Goal: Information Seeking & Learning: Learn about a topic

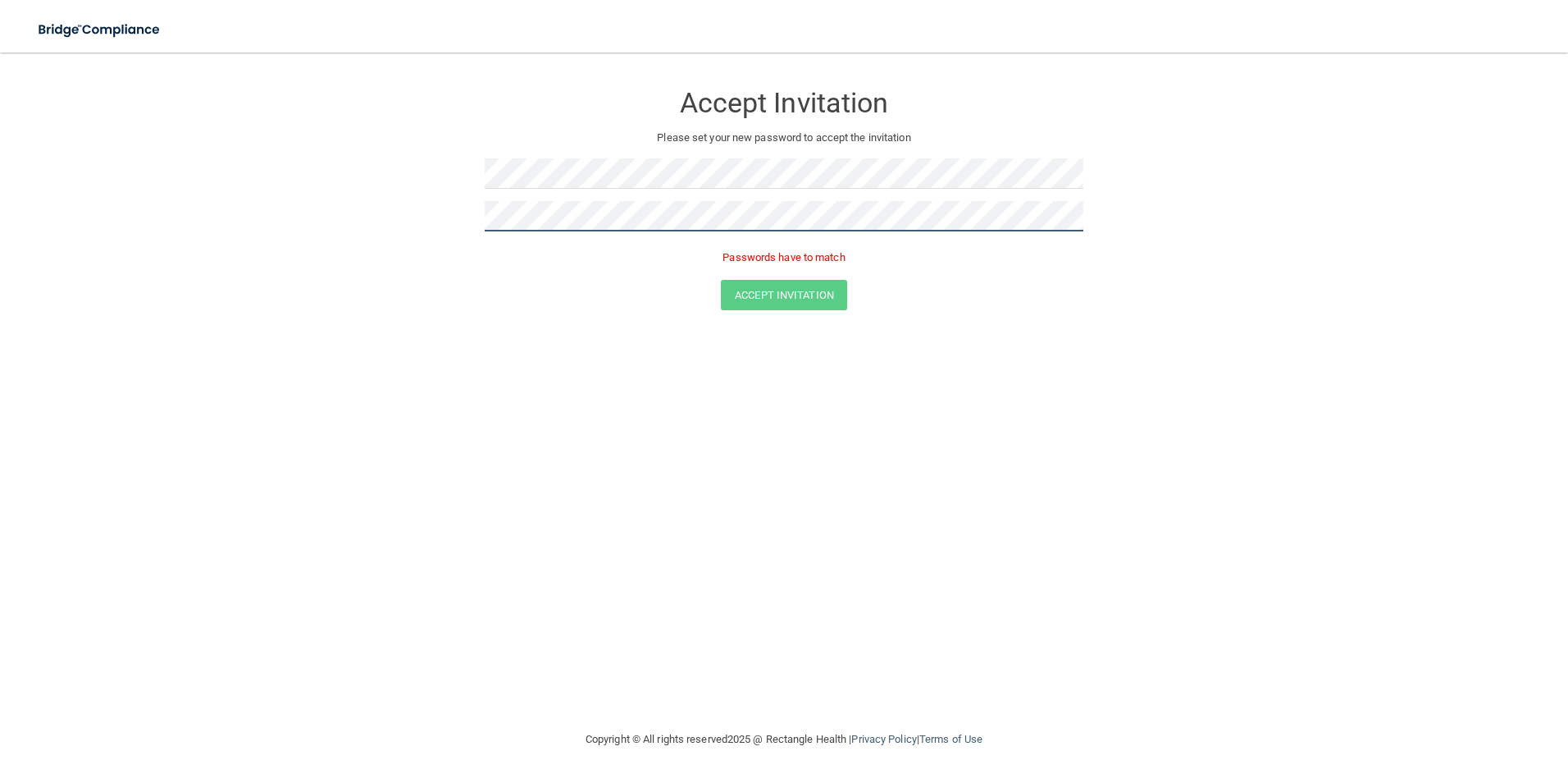
click at [318, 204] on form "Accept Invitation Please set your new password to accept the invitation Passwor…" at bounding box center [784, 199] width 1502 height 261
click at [721, 256] on button "Accept Invitation" at bounding box center [784, 271] width 126 height 31
click at [815, 289] on button "Accept Invitation" at bounding box center [784, 294] width 126 height 31
click at [366, 164] on form "Accept Invitation Please set your new password to accept the invitation Token i…" at bounding box center [784, 199] width 1502 height 261
click at [570, 198] on div at bounding box center [784, 179] width 598 height 42
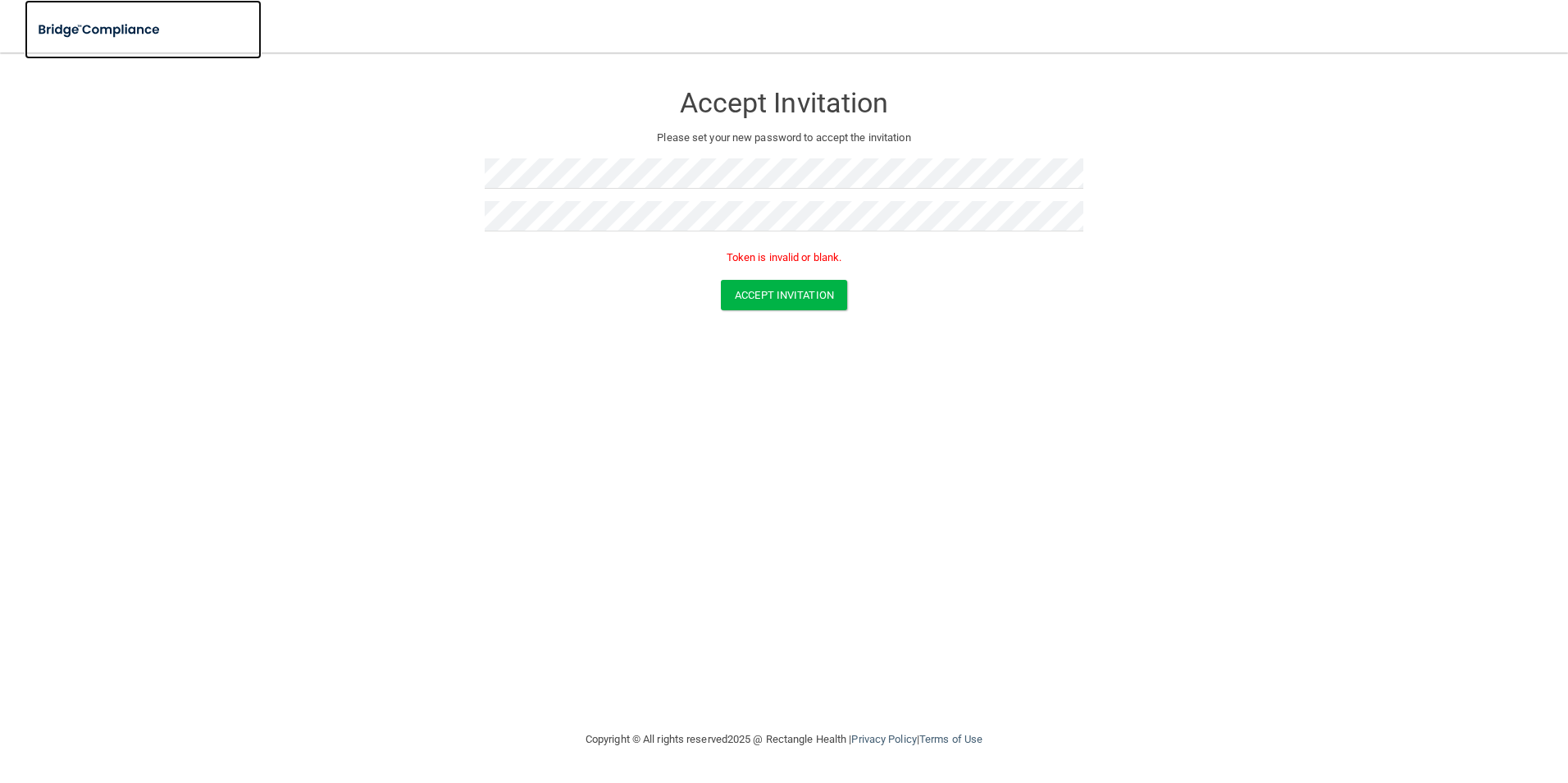
click at [77, 22] on img at bounding box center [99, 30] width 151 height 33
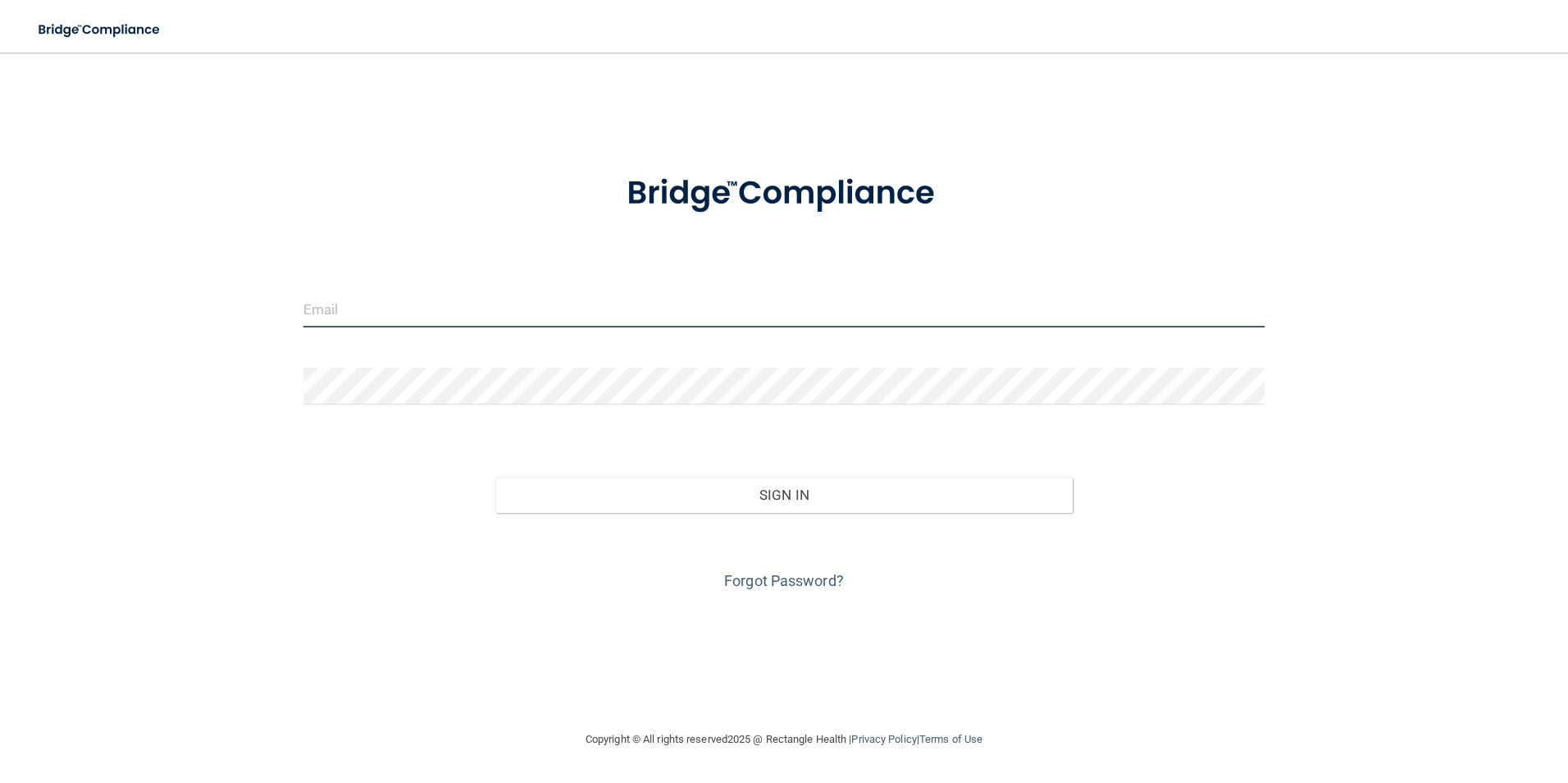
type input "[PERSON_NAME][EMAIL_ADDRESS][DOMAIN_NAME]"
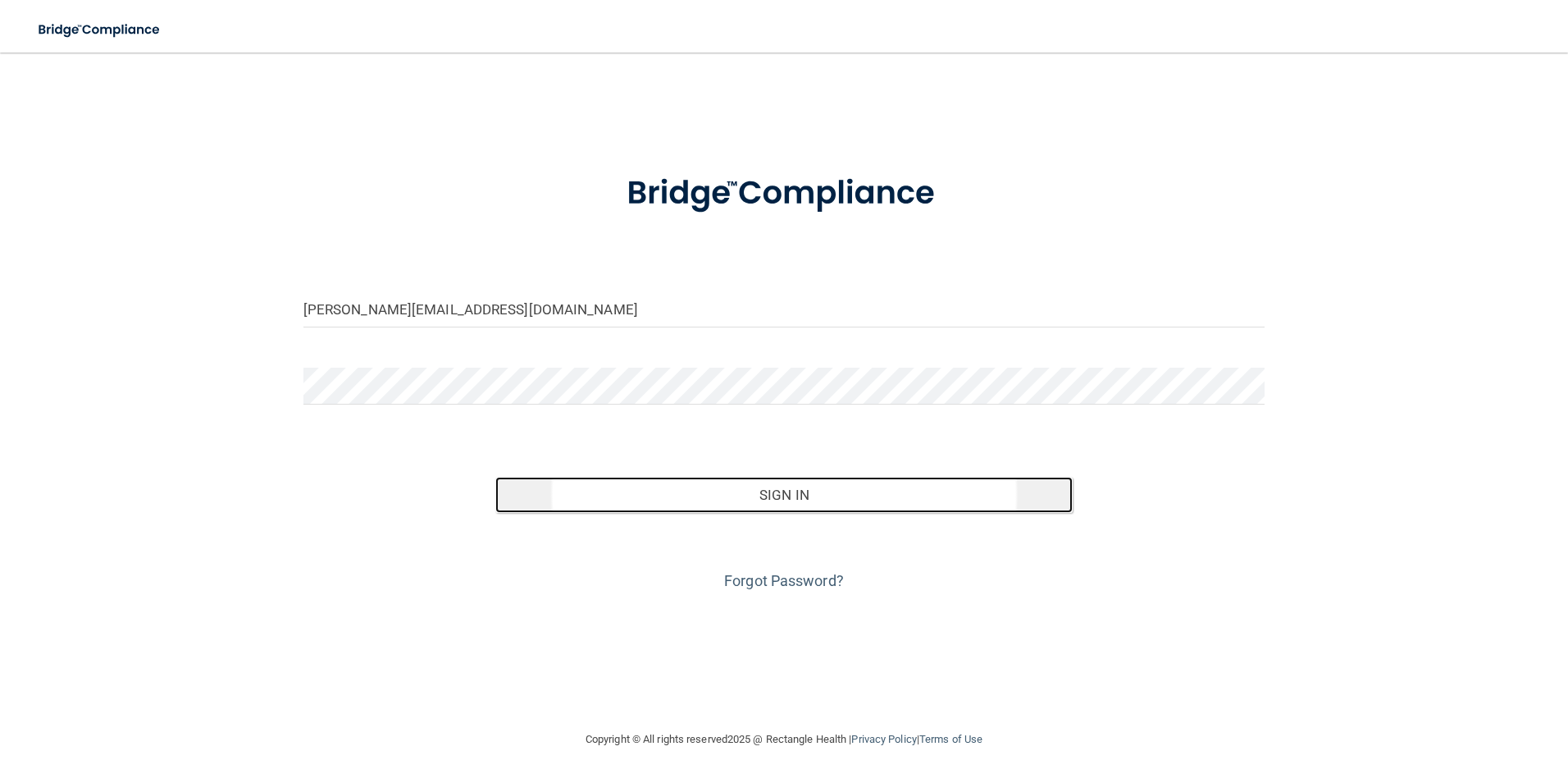
click at [698, 496] on button "Sign In" at bounding box center [784, 494] width 578 height 36
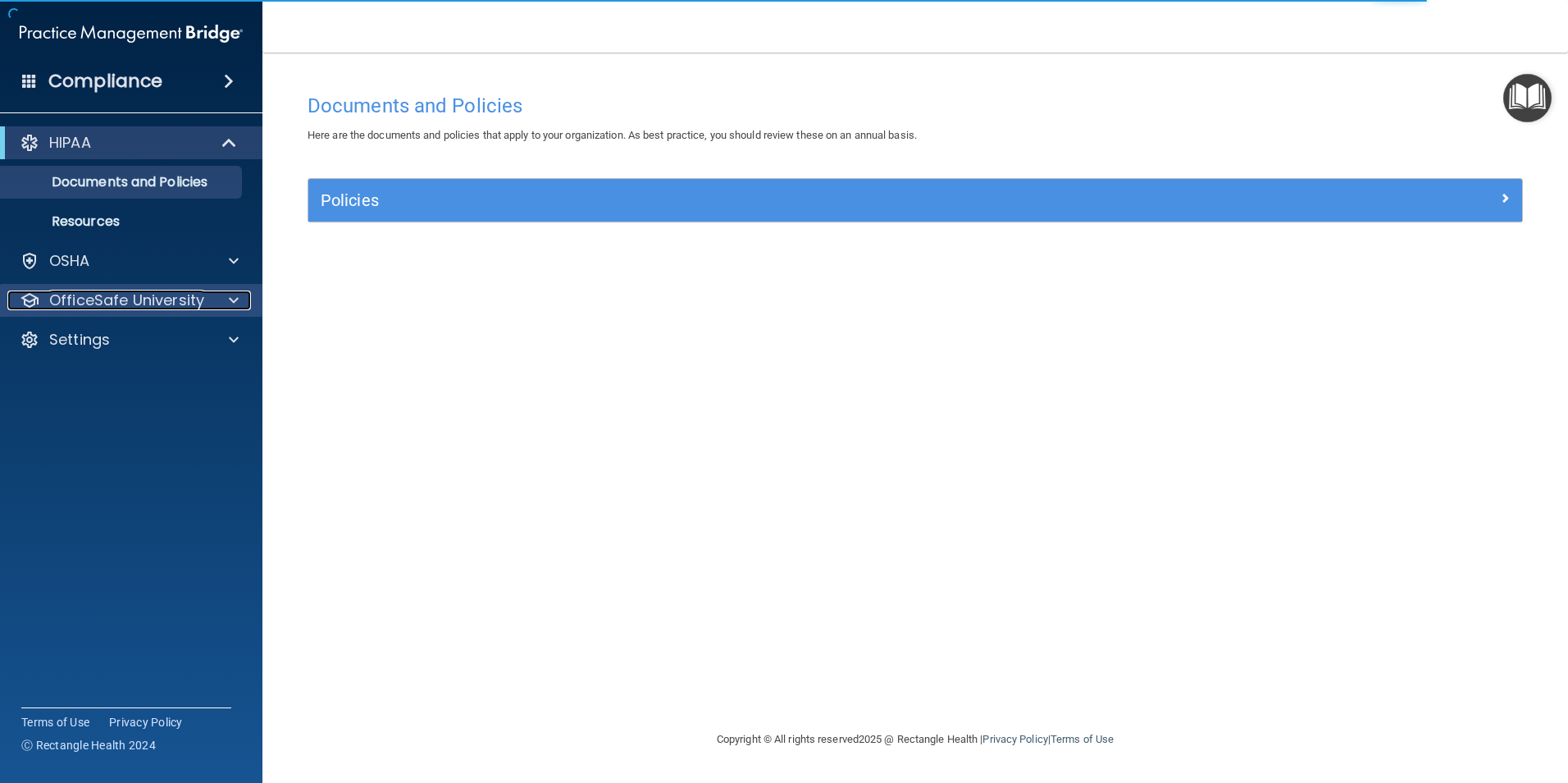
click at [228, 297] on div at bounding box center [231, 300] width 41 height 20
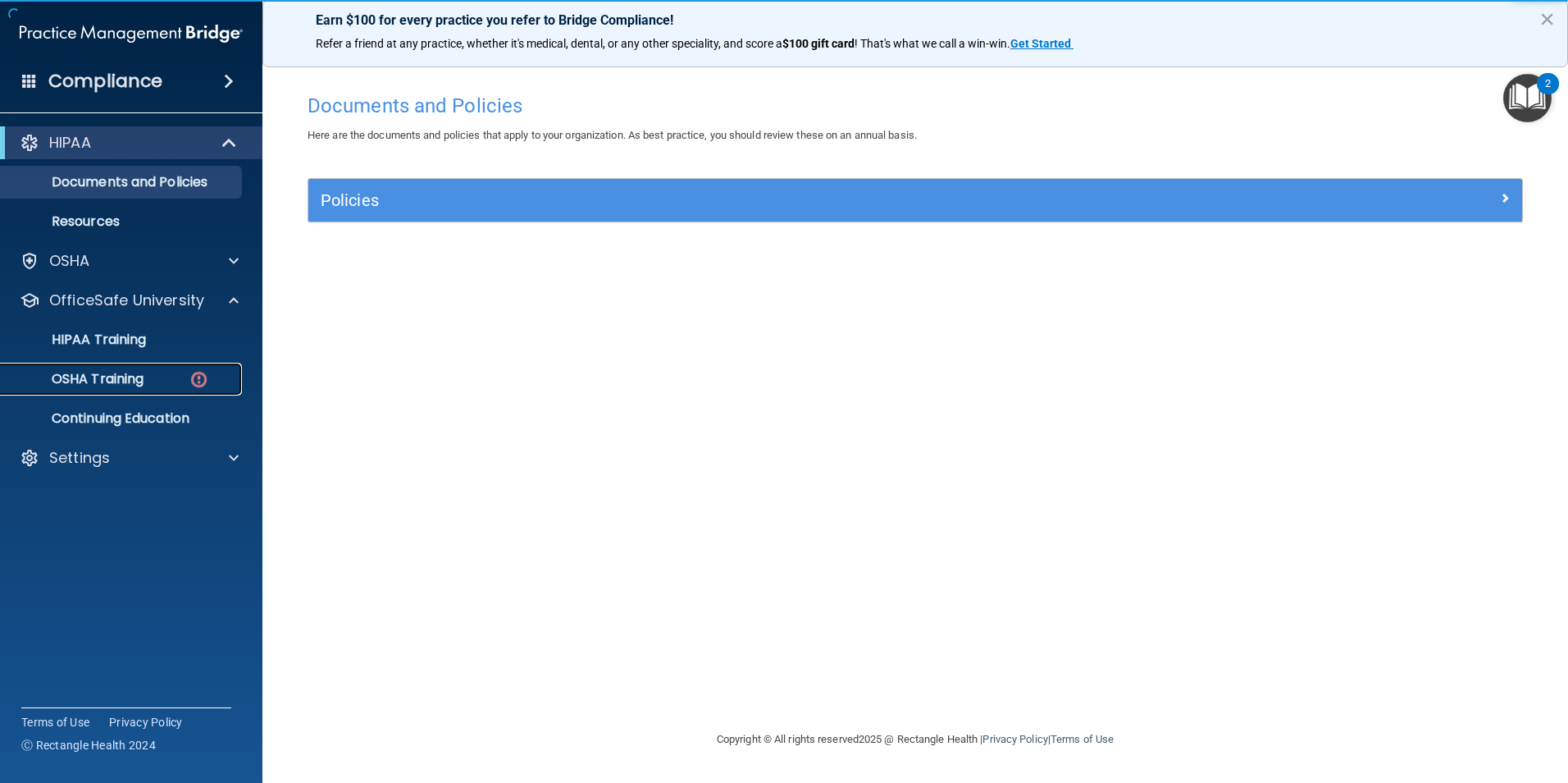
click at [209, 379] on div "OSHA Training" at bounding box center [122, 379] width 223 height 17
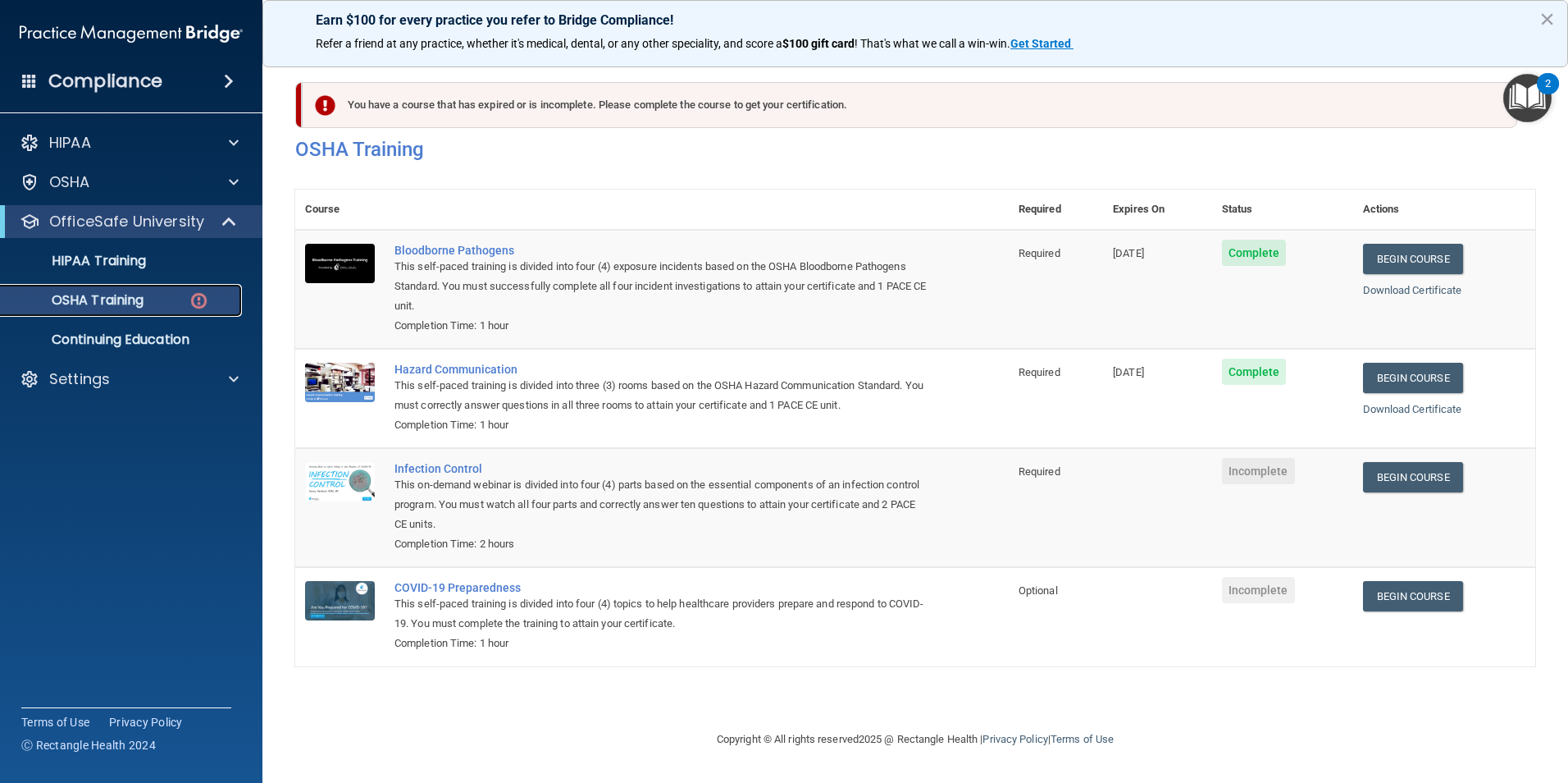
click at [120, 297] on p "OSHA Training" at bounding box center [77, 300] width 133 height 17
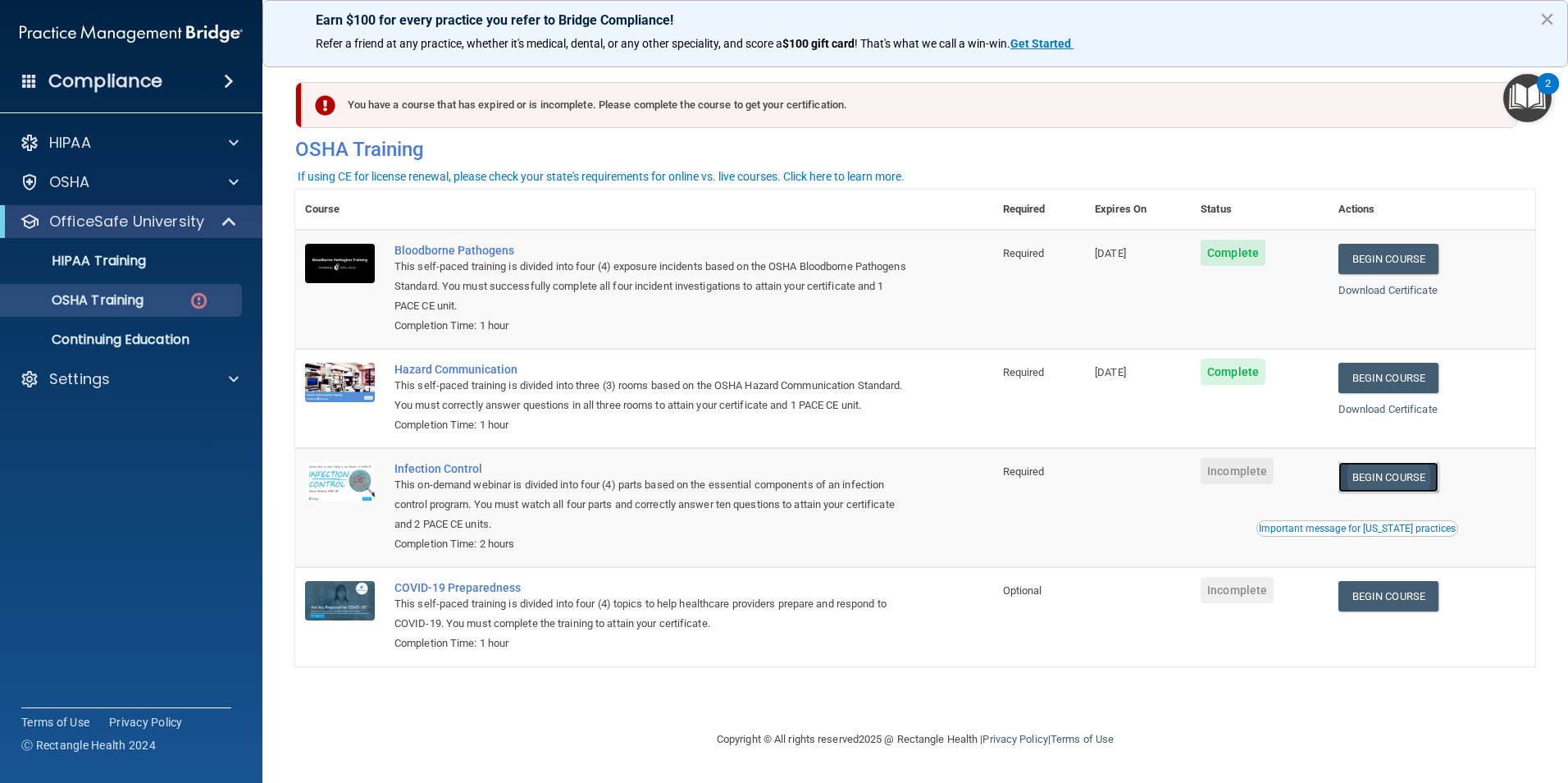
click at [1395, 492] on link "Begin Course" at bounding box center [1389, 477] width 100 height 31
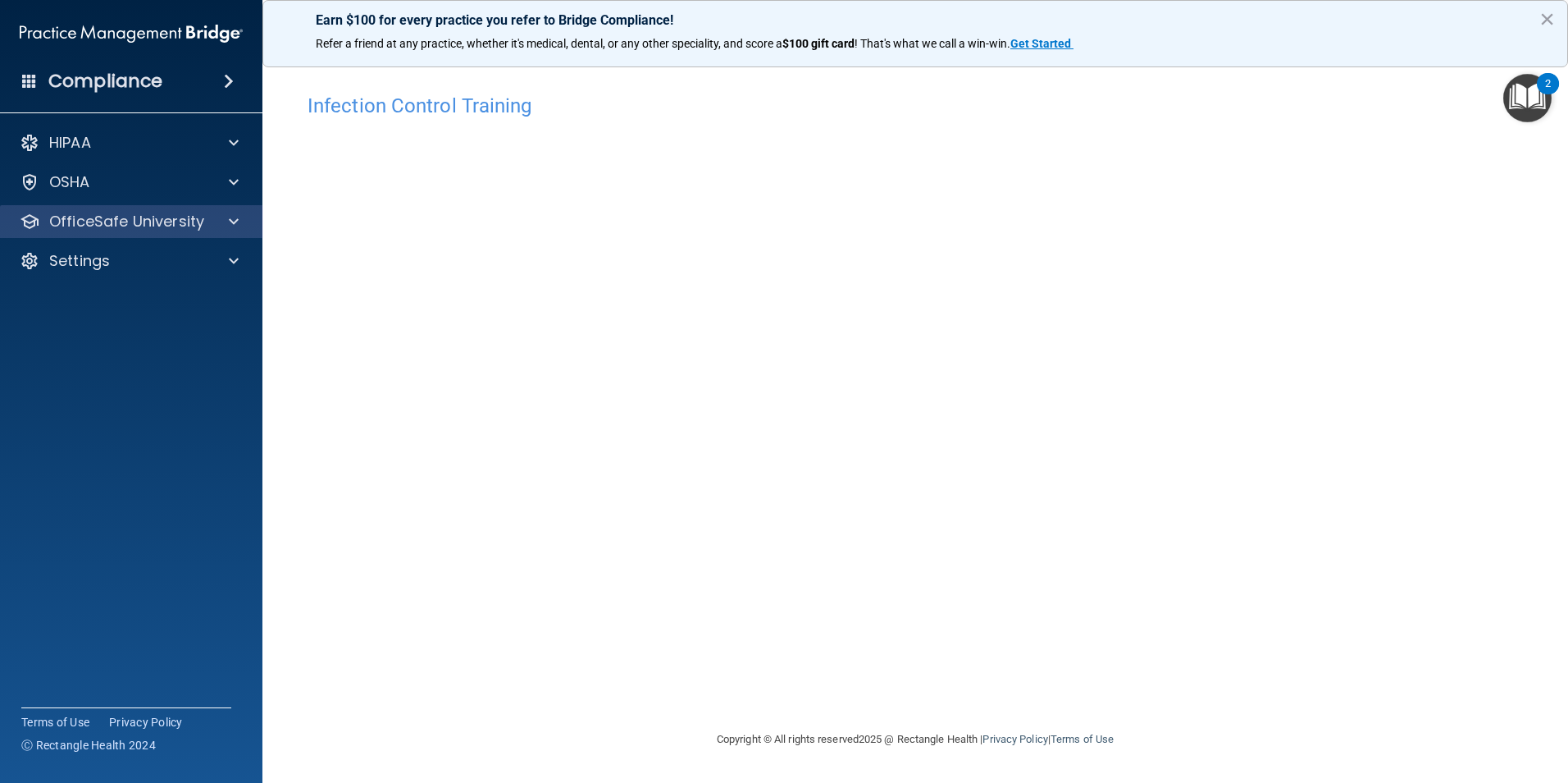
click at [183, 234] on div "OfficeSafe University" at bounding box center [131, 221] width 263 height 33
click at [186, 219] on p "OfficeSafe University" at bounding box center [126, 222] width 155 height 20
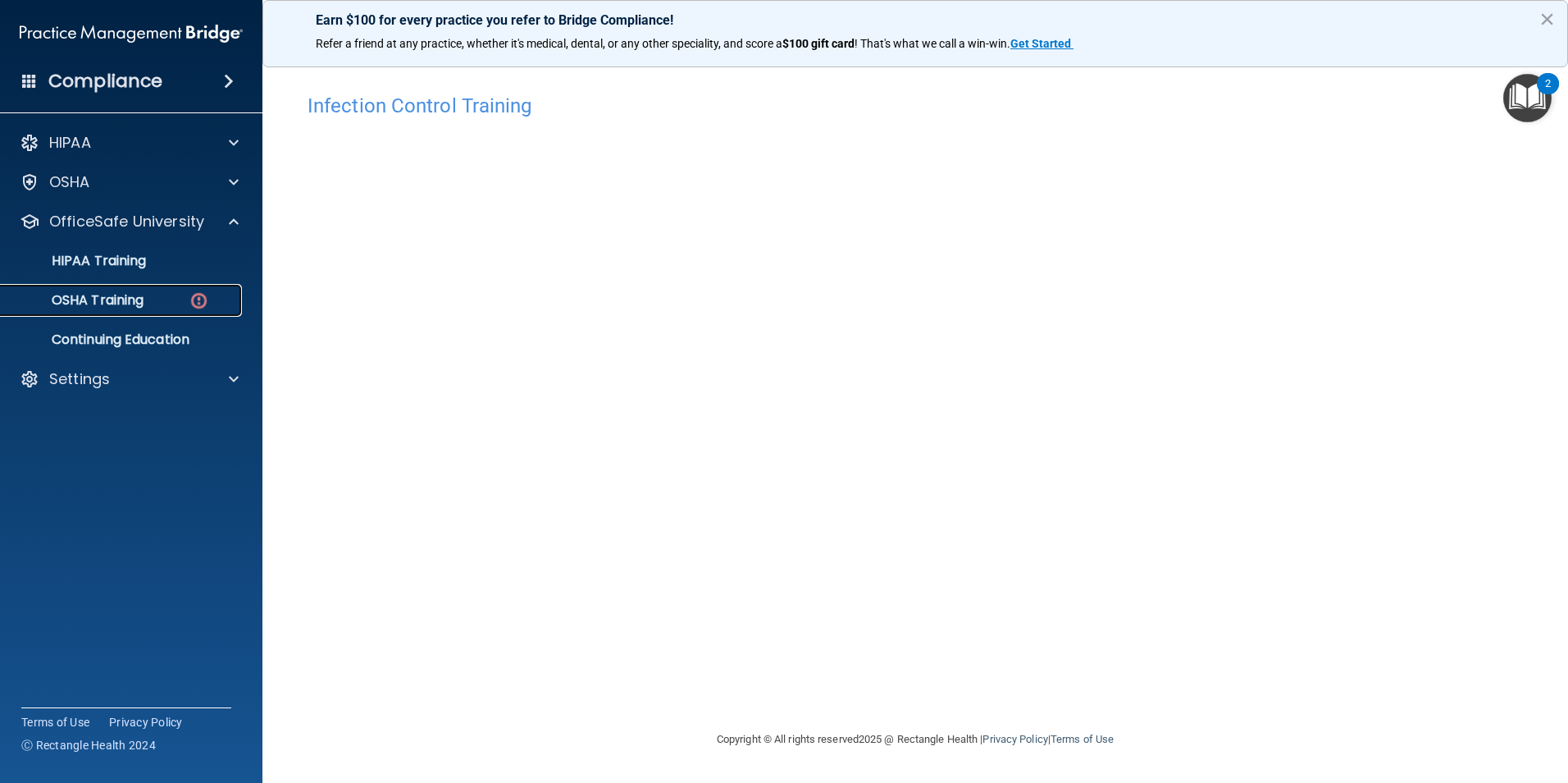
click at [195, 307] on img at bounding box center [199, 300] width 21 height 21
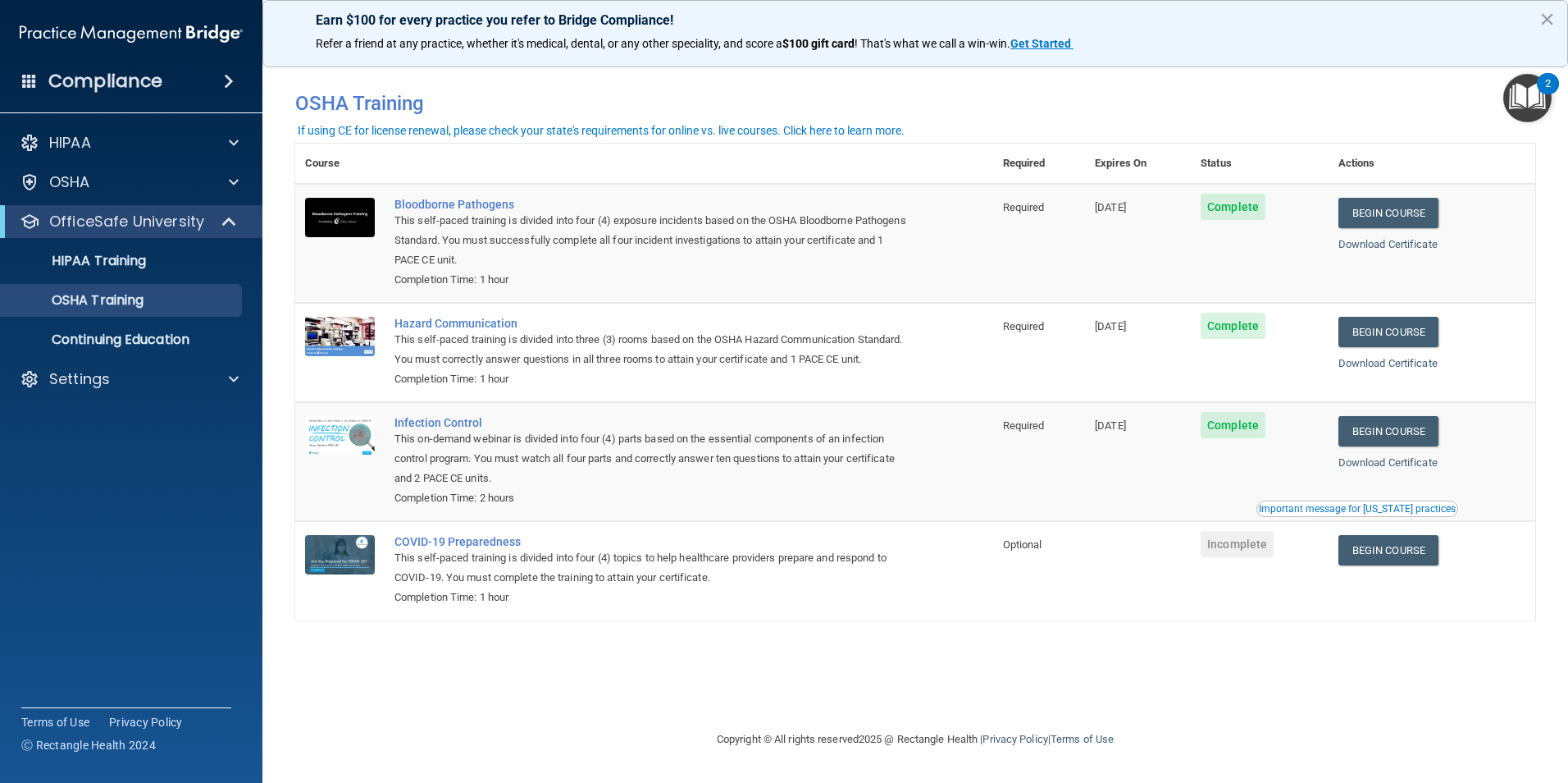
click at [1401, 592] on td "Begin Course Download Certificate" at bounding box center [1432, 570] width 207 height 98
click at [1413, 565] on link "Begin Course" at bounding box center [1389, 550] width 100 height 31
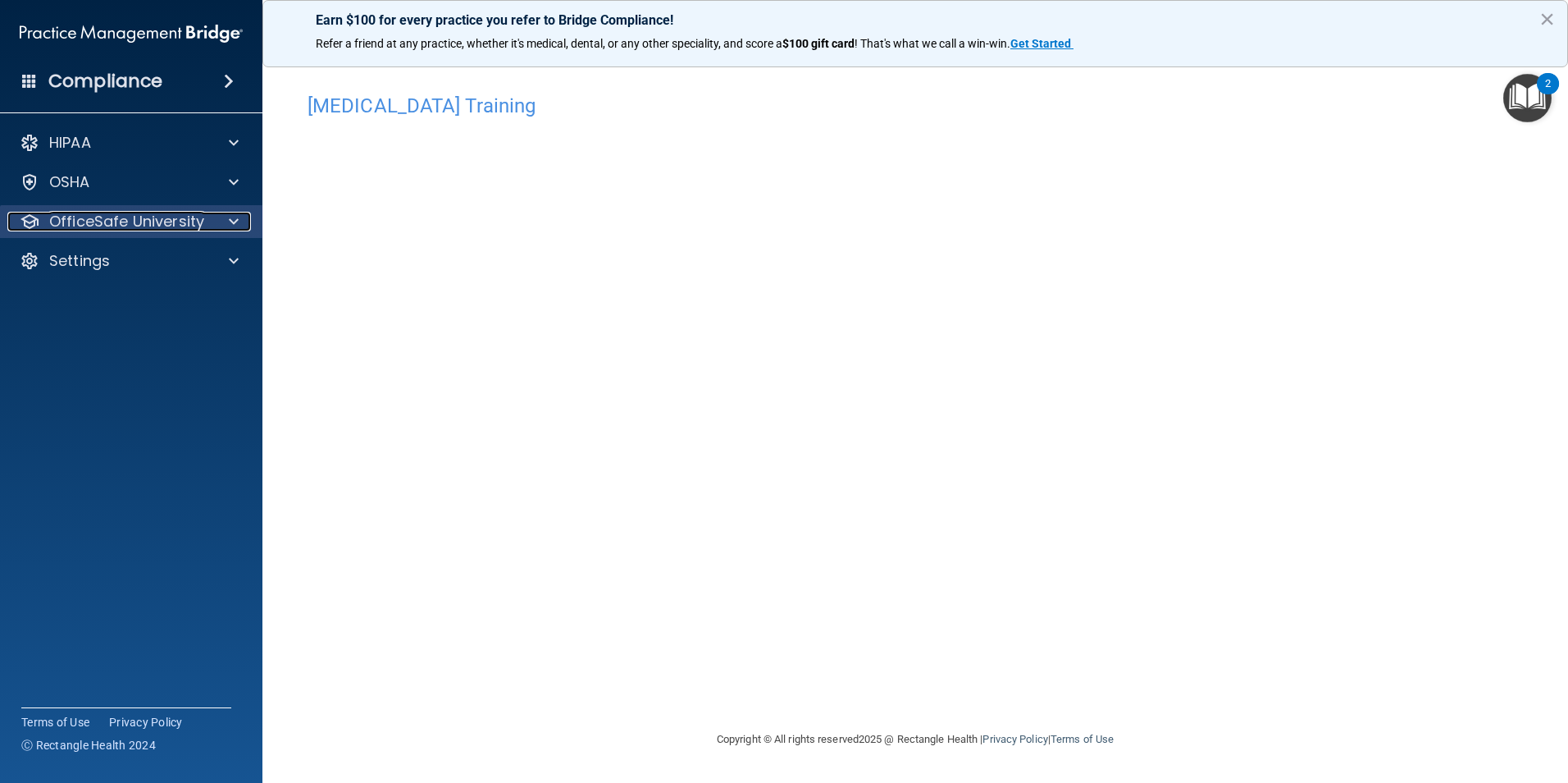
click at [170, 224] on p "OfficeSafe University" at bounding box center [126, 222] width 155 height 20
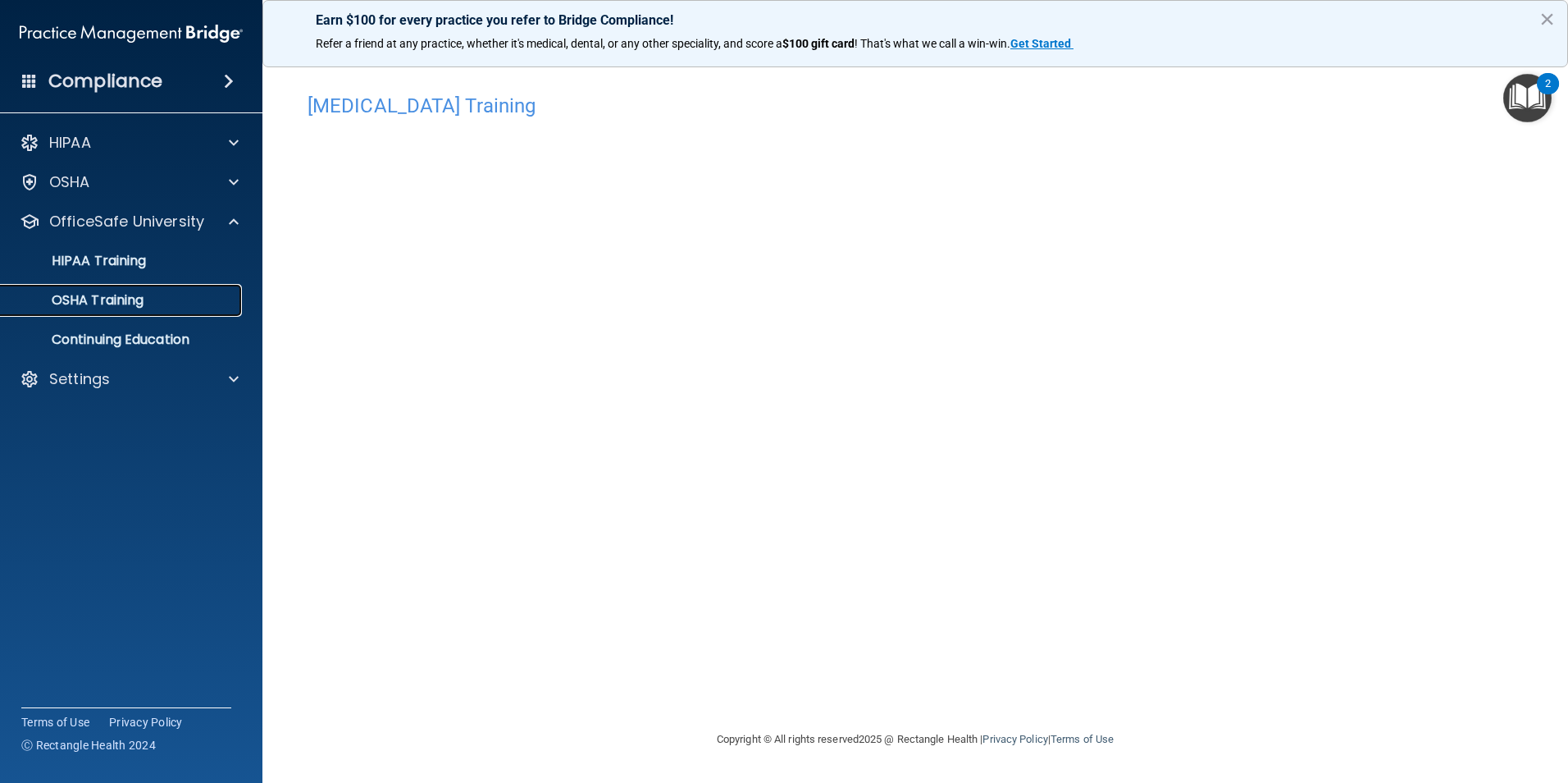
click at [119, 298] on p "OSHA Training" at bounding box center [77, 300] width 133 height 17
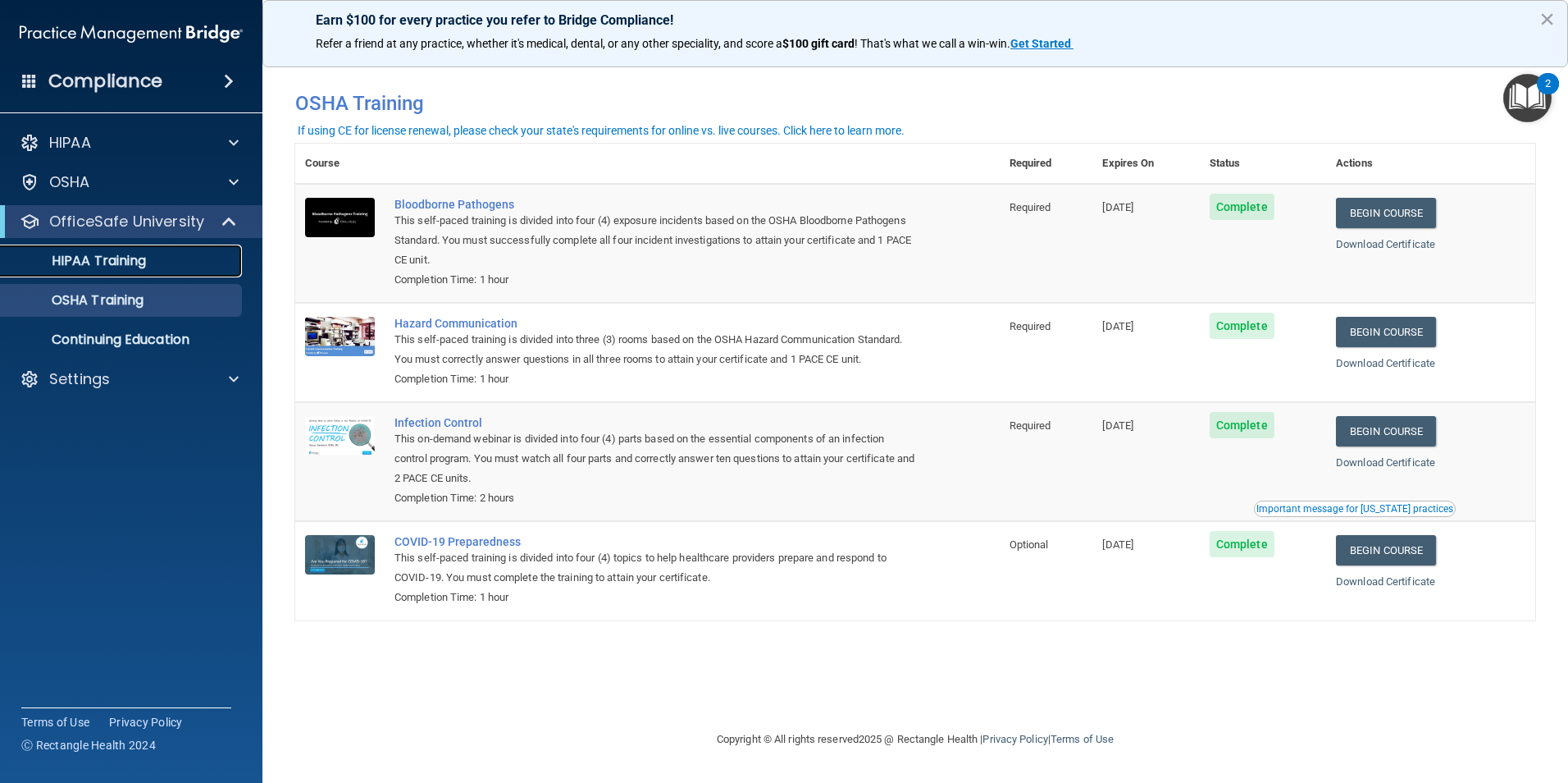
click at [128, 266] on p "HIPAA Training" at bounding box center [78, 261] width 135 height 17
